Goal: Find specific page/section: Find specific page/section

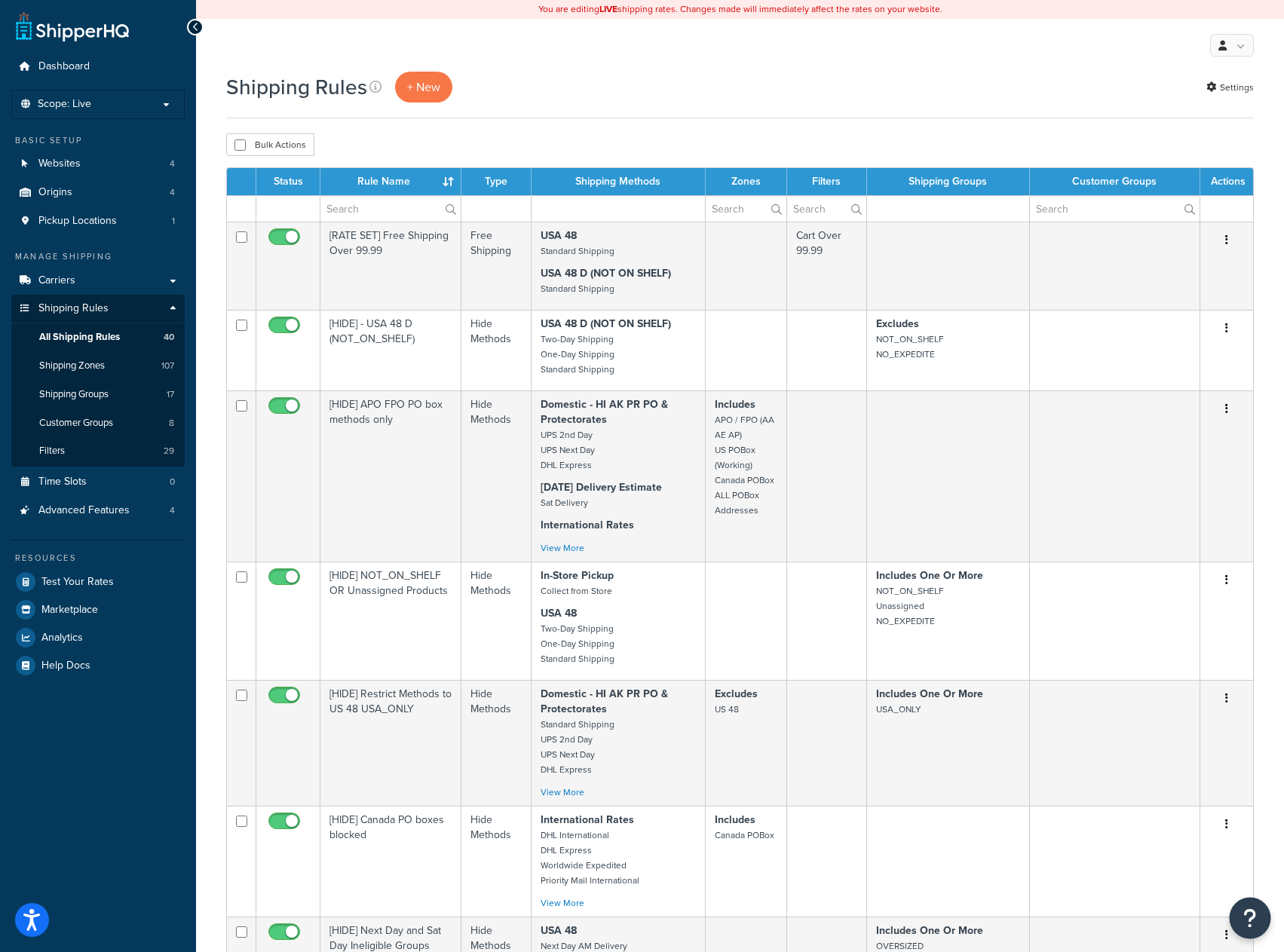
click at [1262, 917] on button "Open Resource Center" at bounding box center [1250, 918] width 41 height 41
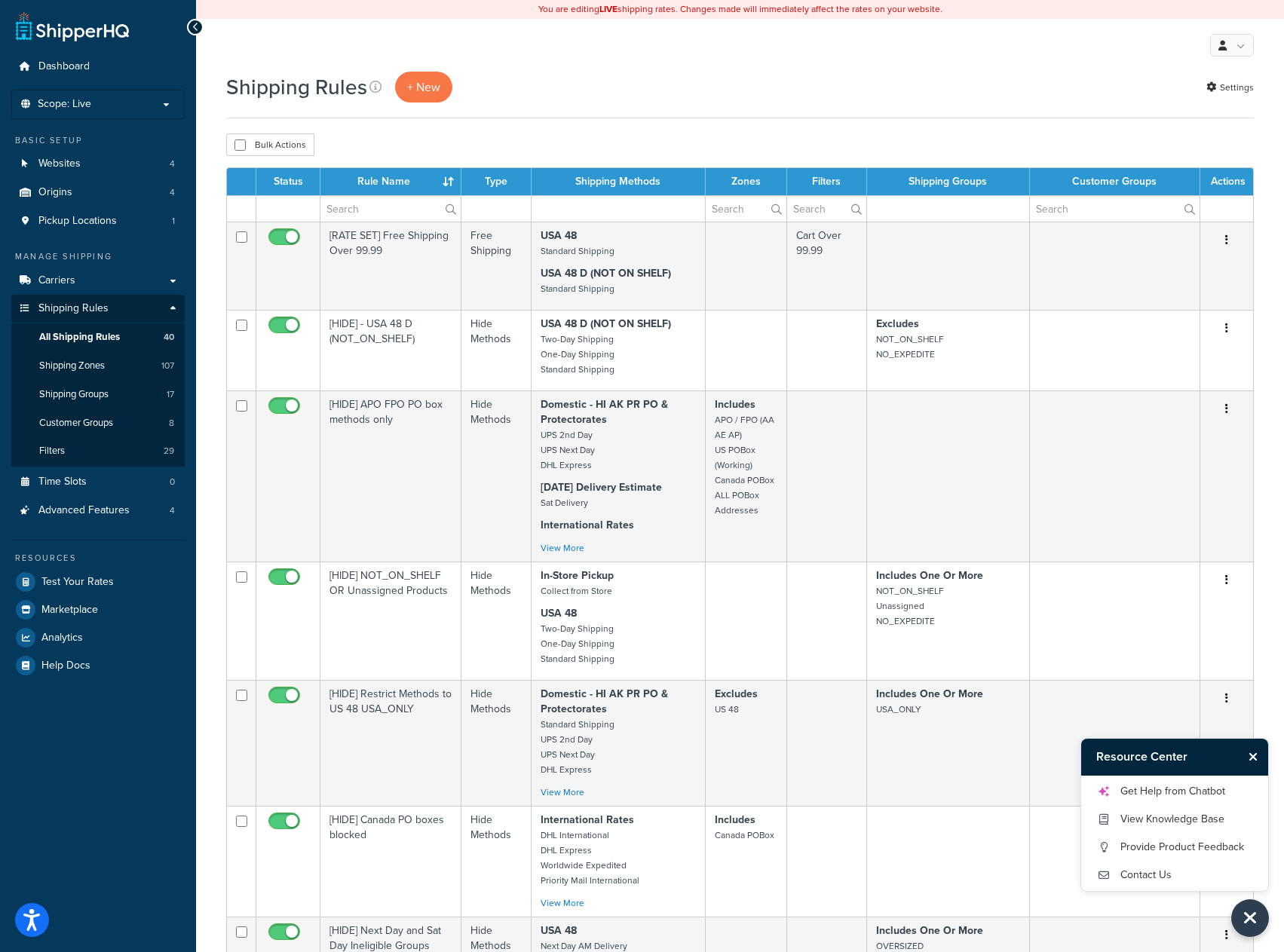
click at [728, 111] on div "Shipping Rules + New Settings" at bounding box center [740, 95] width 1028 height 47
click at [1150, 881] on link "Contact Us" at bounding box center [1175, 875] width 157 height 24
click at [157, 276] on link "Carriers" at bounding box center [97, 281] width 173 height 28
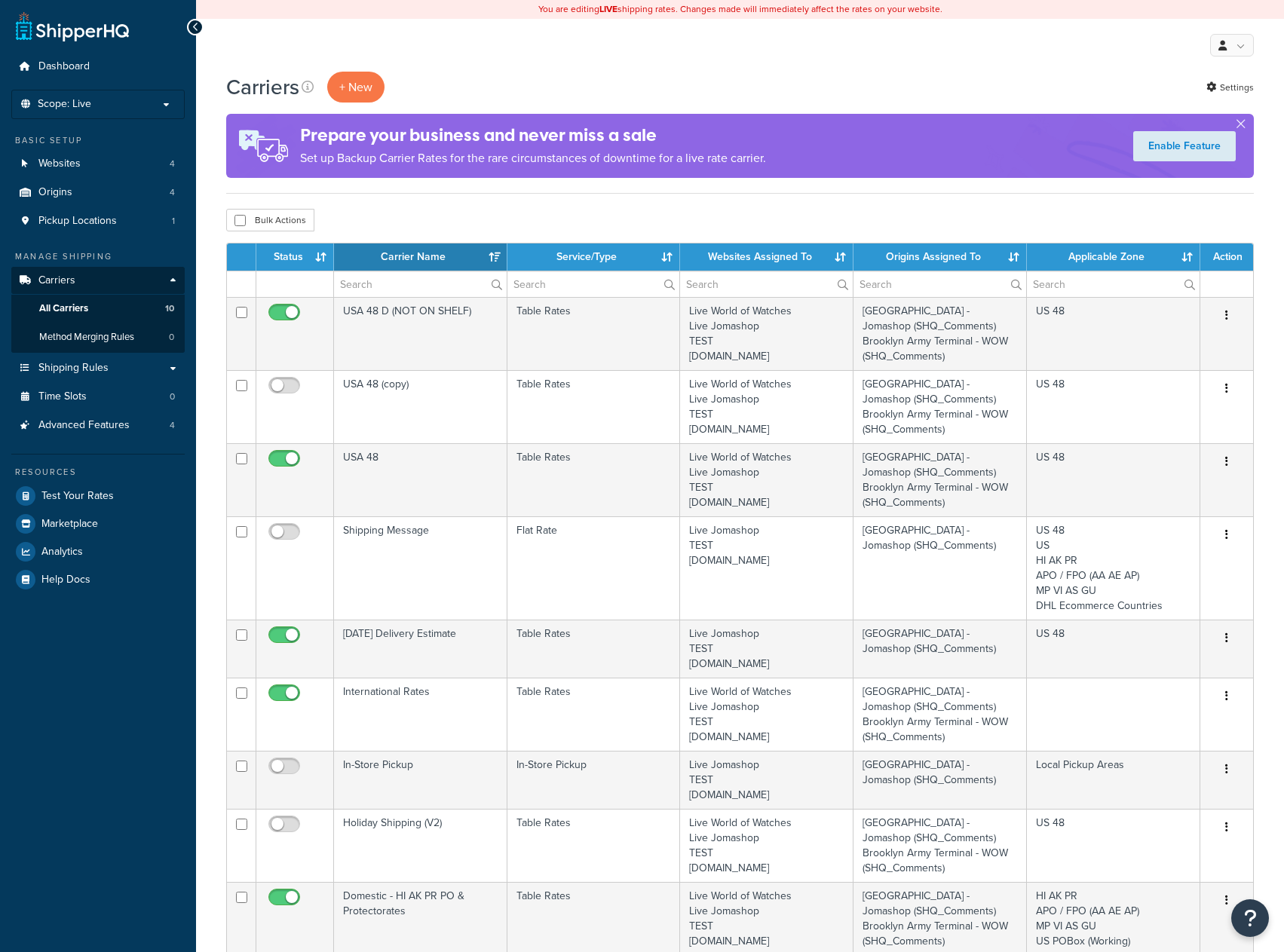
select select "15"
click at [76, 373] on span "Shipping Rules" at bounding box center [73, 369] width 70 height 13
